Goal: Task Accomplishment & Management: Manage account settings

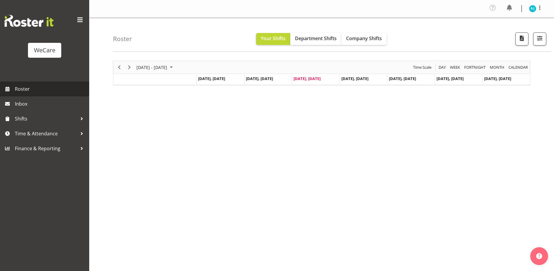
click at [18, 90] on span "Roster" at bounding box center [50, 88] width 71 height 9
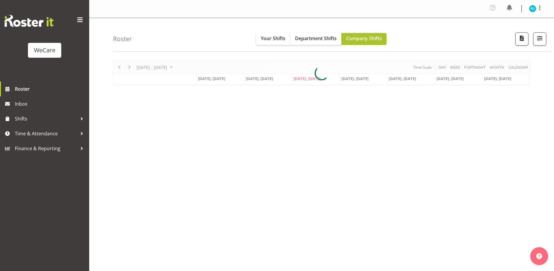
click at [360, 38] on span "Company Shifts" at bounding box center [364, 38] width 36 height 7
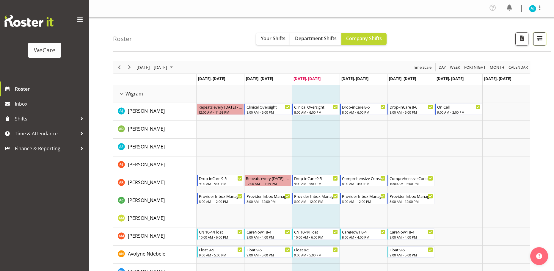
click at [541, 39] on span "button" at bounding box center [540, 38] width 8 height 8
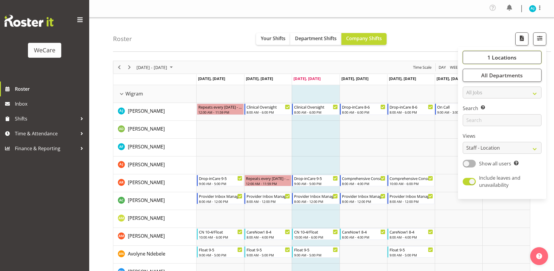
click at [500, 58] on span "1 Locations" at bounding box center [501, 57] width 29 height 7
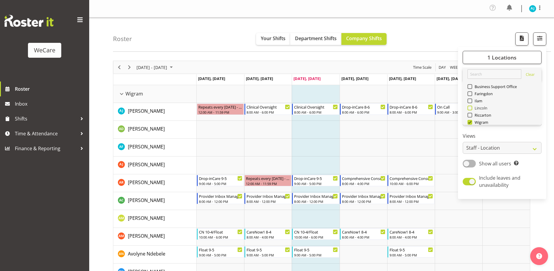
click at [471, 106] on span at bounding box center [469, 108] width 5 height 5
click at [471, 106] on input "Lincoln" at bounding box center [469, 108] width 4 height 4
checkbox input "true"
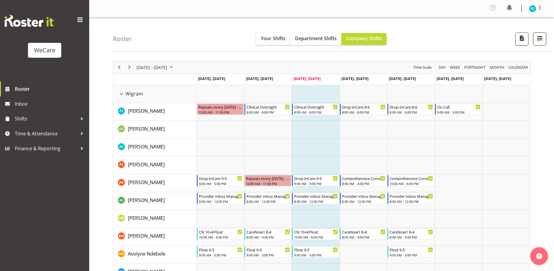
click at [542, 37] on span "button" at bounding box center [540, 38] width 8 height 8
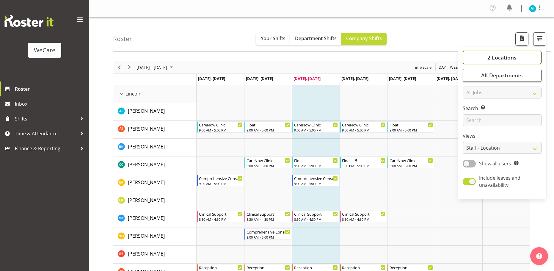
click at [492, 57] on span "2 Locations" at bounding box center [501, 57] width 29 height 7
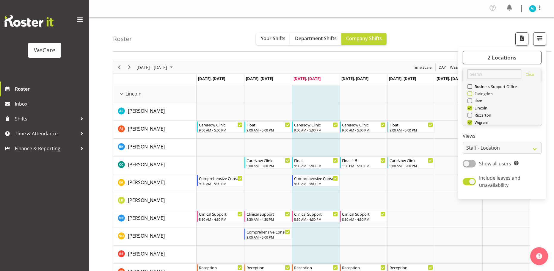
click at [472, 93] on span at bounding box center [469, 93] width 5 height 5
click at [471, 93] on input "Faringdon" at bounding box center [469, 94] width 4 height 4
checkbox input "true"
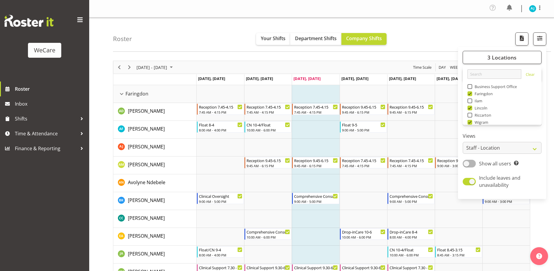
click at [202, 45] on div "Roster Your Shifts Department Shifts Company Shifts 3 Locations Clear Business …" at bounding box center [332, 35] width 438 height 34
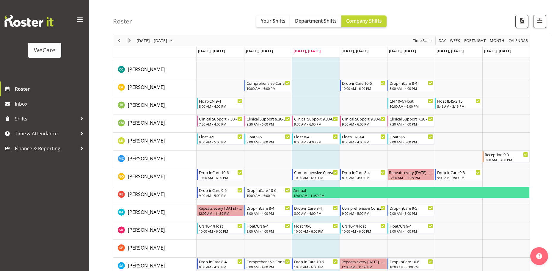
scroll to position [178, 0]
